Goal: Find contact information: Find contact information

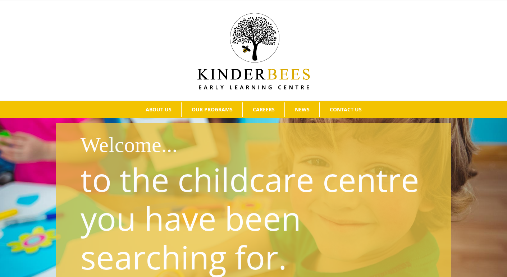
click at [153, 145] on h1 "Welcome..." at bounding box center [264, 145] width 366 height 30
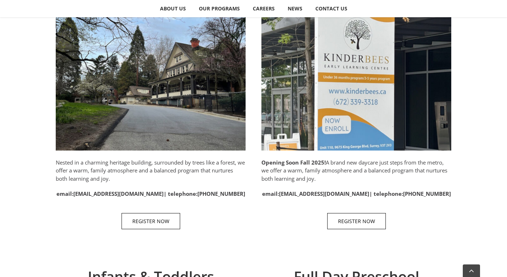
scroll to position [398, 0]
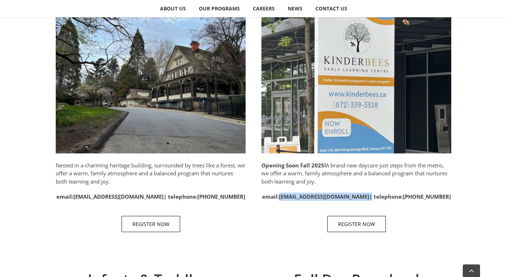
drag, startPoint x: 372, startPoint y: 196, endPoint x: 288, endPoint y: 193, distance: 84.6
click at [288, 193] on strong "email: [EMAIL_ADDRESS][DOMAIN_NAME] | telephone: [PHONE_NUMBER]" at bounding box center [356, 196] width 189 height 7
copy strong "[EMAIL_ADDRESS][DOMAIN_NAME]"
drag, startPoint x: 449, startPoint y: 195, endPoint x: 377, endPoint y: 197, distance: 72.0
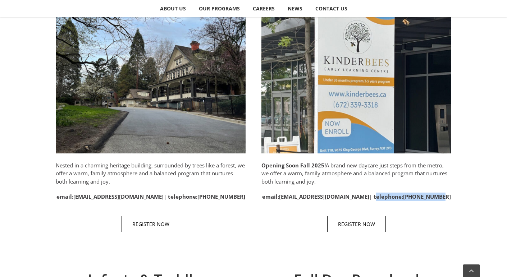
click at [377, 197] on p "email: [EMAIL_ADDRESS][DOMAIN_NAME] | telephone: [PHONE_NUMBER]" at bounding box center [357, 197] width 190 height 8
copy strong "telephone: [PHONE_NUMBER]"
click at [115, 171] on p "Nested in a charming heritage building, surrounded by trees like a forest, we o…" at bounding box center [151, 174] width 190 height 24
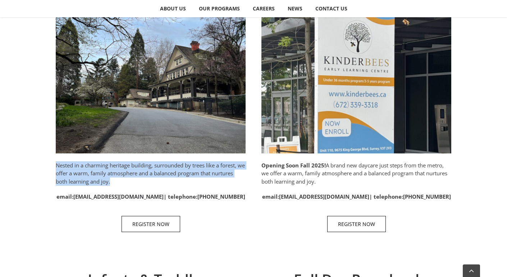
click at [115, 171] on p "Nested in a charming heritage building, surrounded by trees like a forest, we o…" at bounding box center [151, 174] width 190 height 24
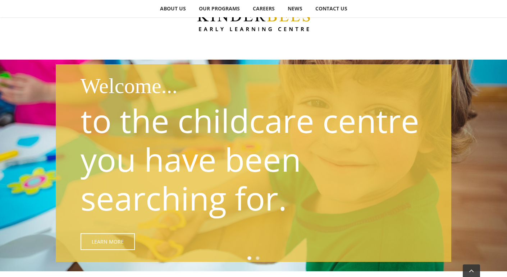
scroll to position [0, 0]
